Goal: Find specific page/section: Find specific page/section

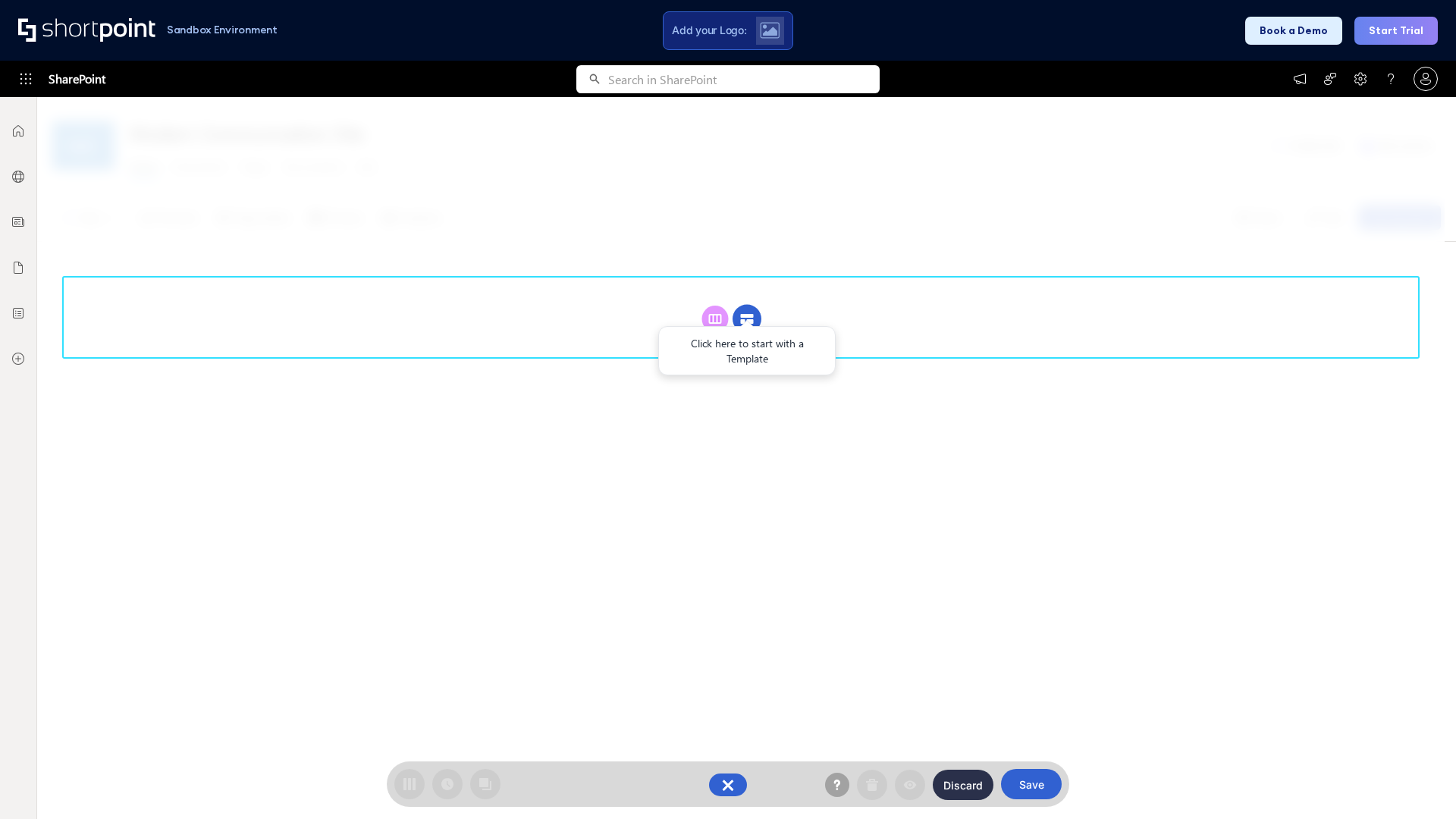
click at [747, 318] on circle at bounding box center [747, 319] width 29 height 29
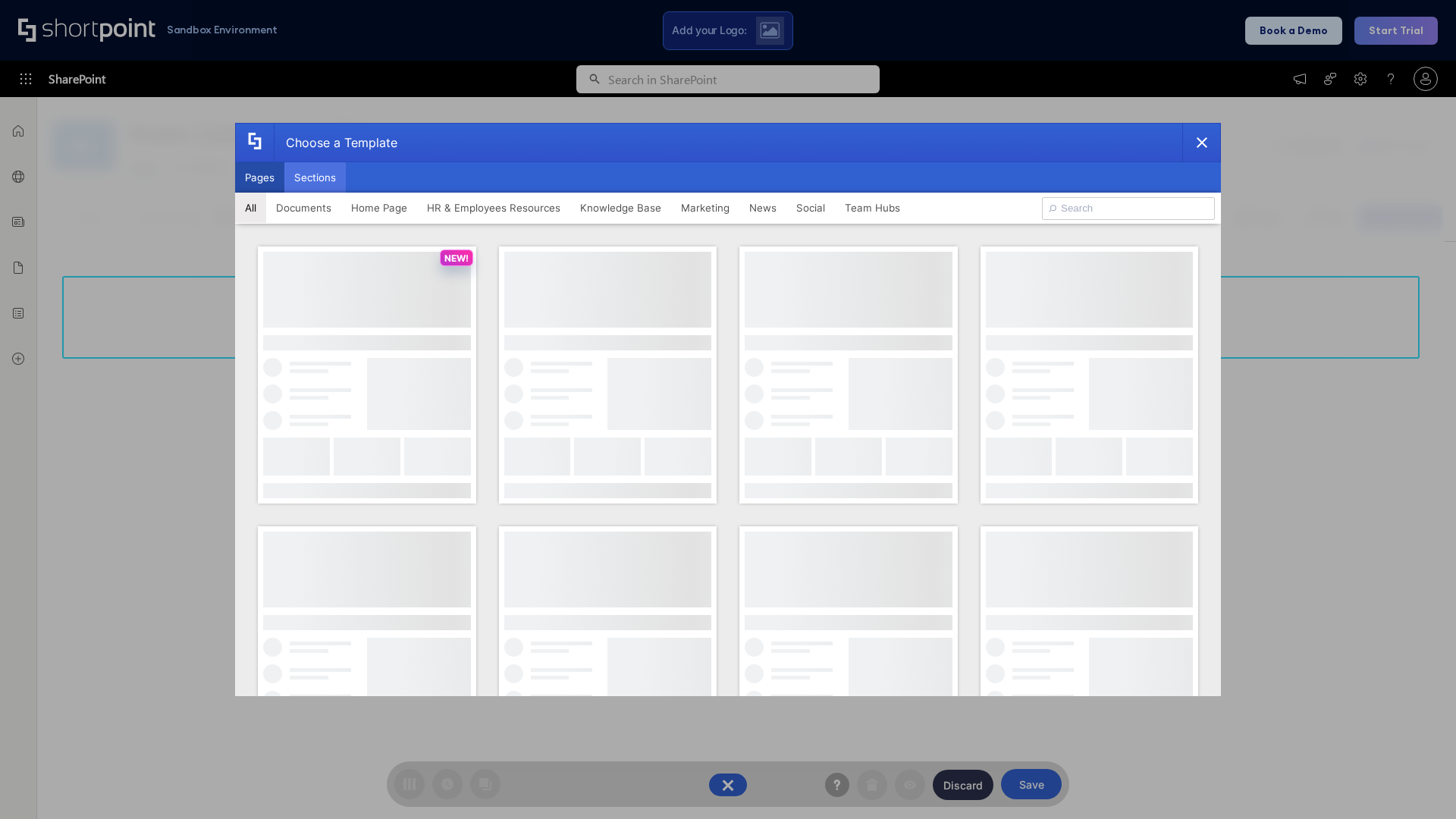
click at [315, 178] on button "Sections" at bounding box center [315, 178] width 62 height 30
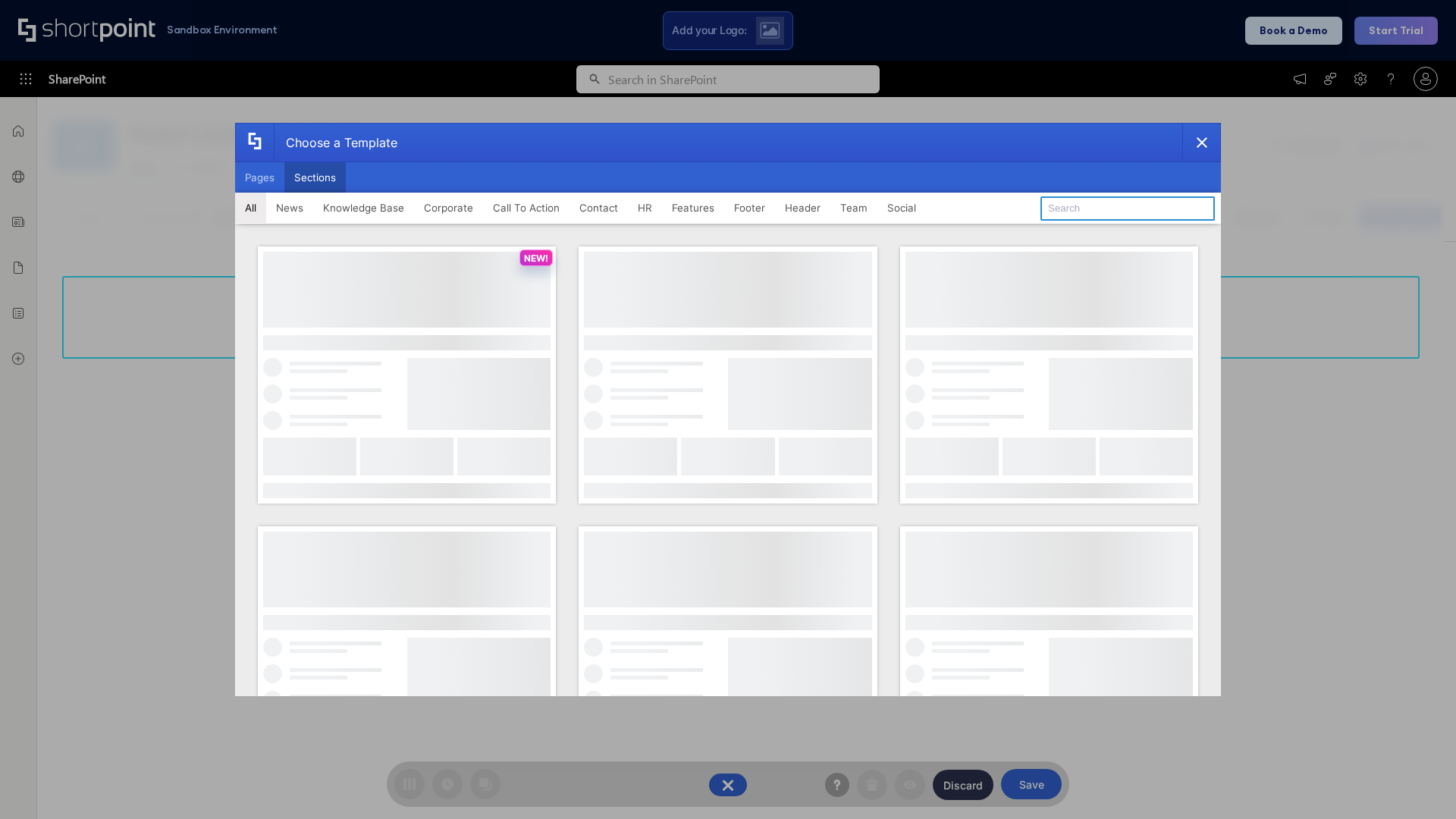
type input "Features Kit 3"
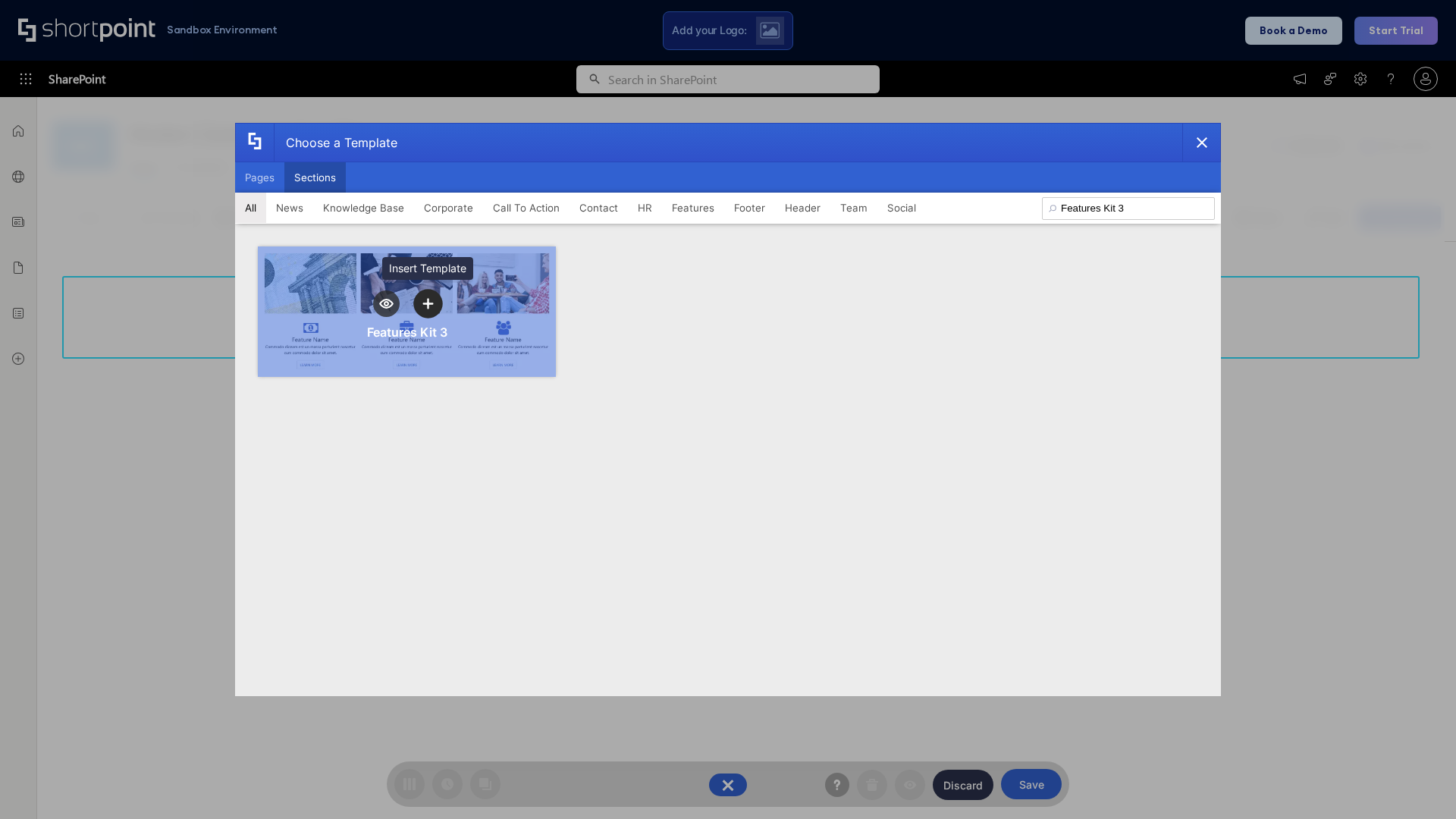
click at [428, 303] on icon "template selector" at bounding box center [428, 304] width 11 height 11
